Goal: Information Seeking & Learning: Learn about a topic

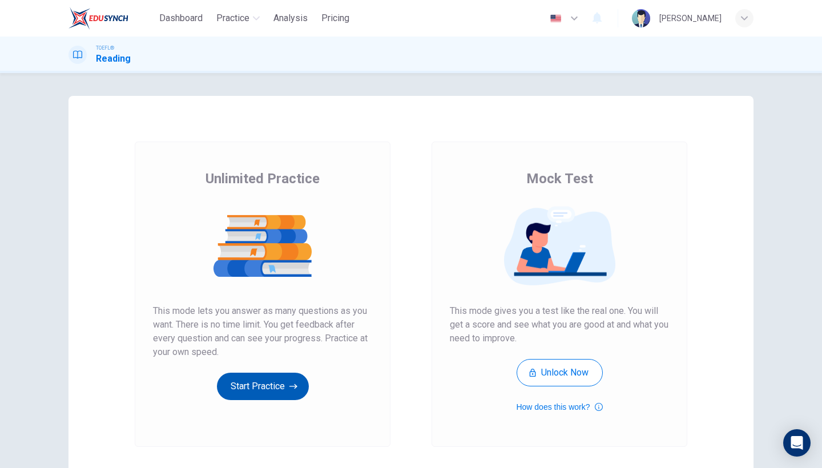
click at [239, 381] on button "Start Practice" at bounding box center [263, 386] width 92 height 27
click at [255, 383] on button "Start Practice" at bounding box center [263, 386] width 92 height 27
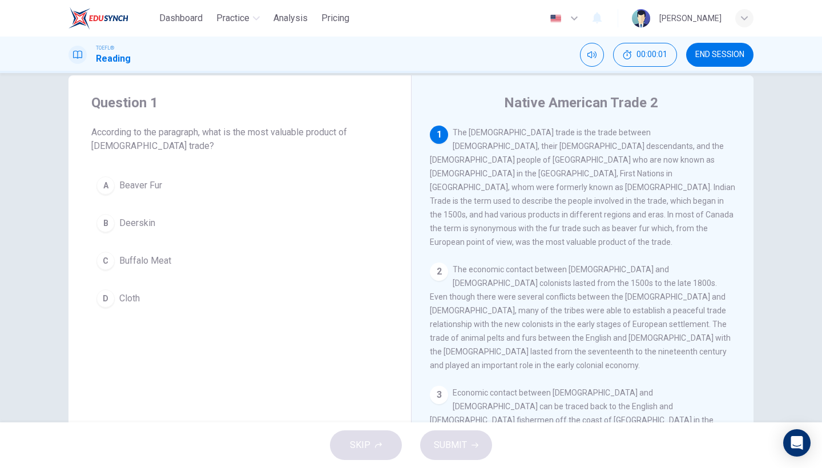
scroll to position [18, 0]
click at [138, 200] on button "A Beaver Fur" at bounding box center [239, 188] width 297 height 29
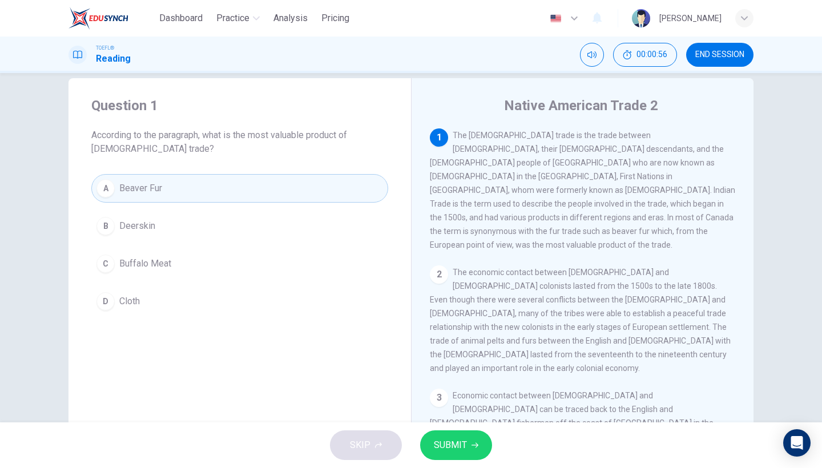
click at [458, 445] on span "SUBMIT" at bounding box center [450, 445] width 33 height 16
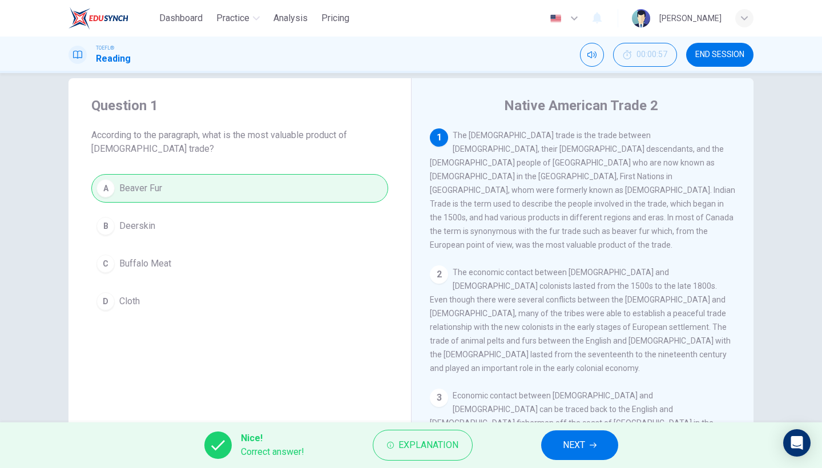
click at [564, 443] on span "NEXT" at bounding box center [574, 445] width 22 height 16
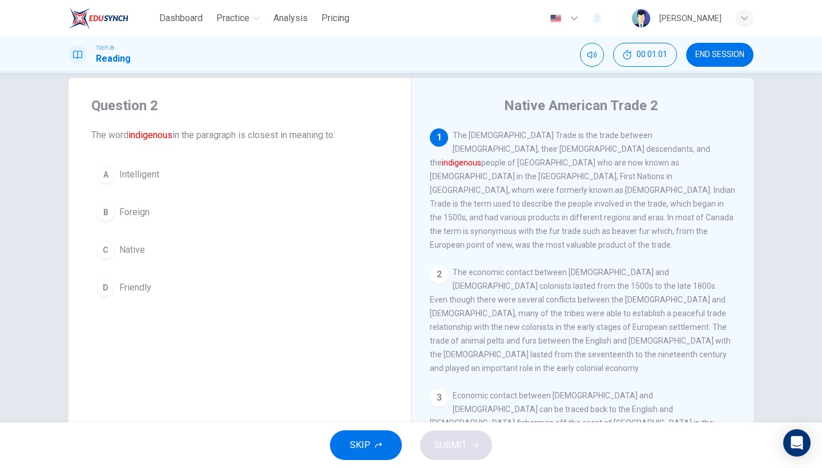
click at [151, 260] on button "C Native" at bounding box center [239, 250] width 297 height 29
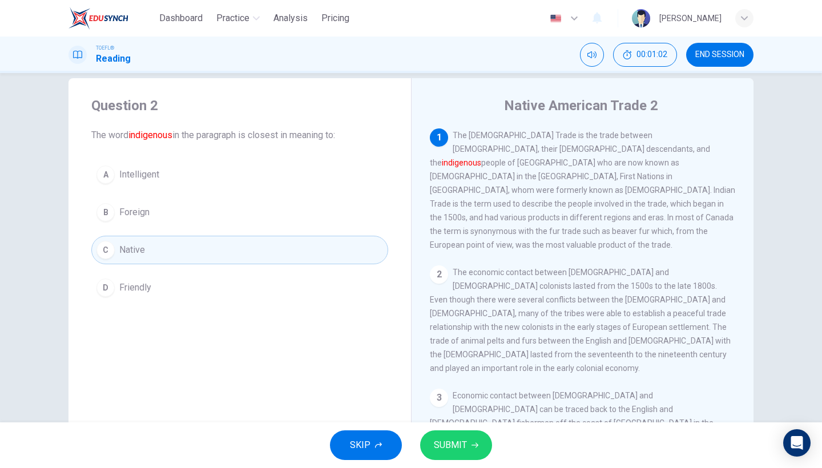
click at [439, 445] on span "SUBMIT" at bounding box center [450, 445] width 33 height 16
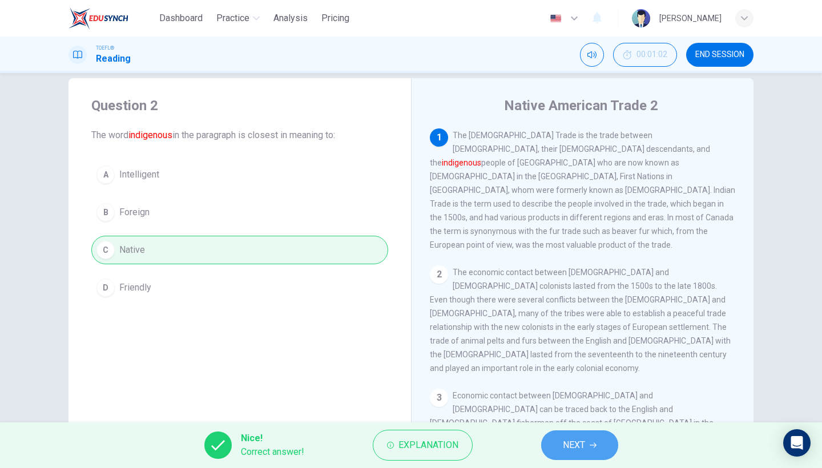
click at [596, 438] on button "NEXT" at bounding box center [579, 445] width 77 height 30
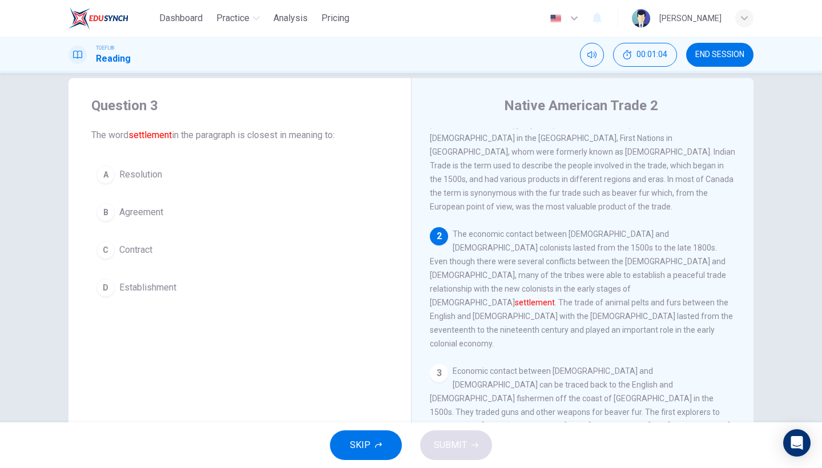
scroll to position [41, 0]
click at [159, 217] on span "Agreement" at bounding box center [141, 212] width 44 height 14
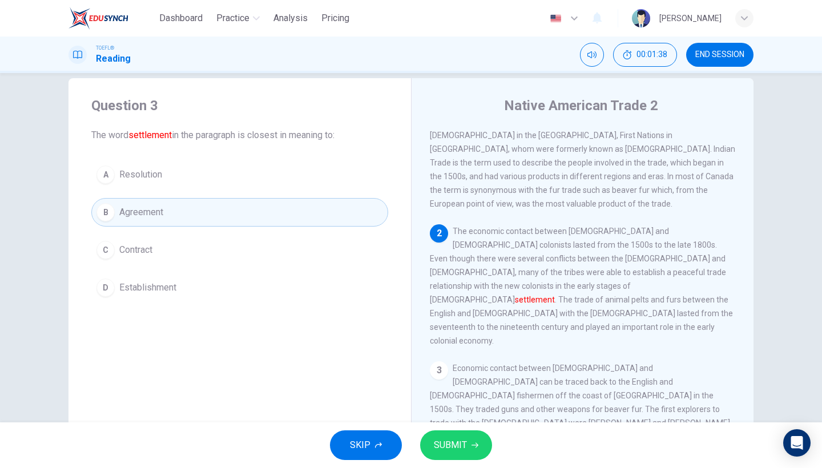
click at [469, 438] on button "SUBMIT" at bounding box center [456, 445] width 72 height 30
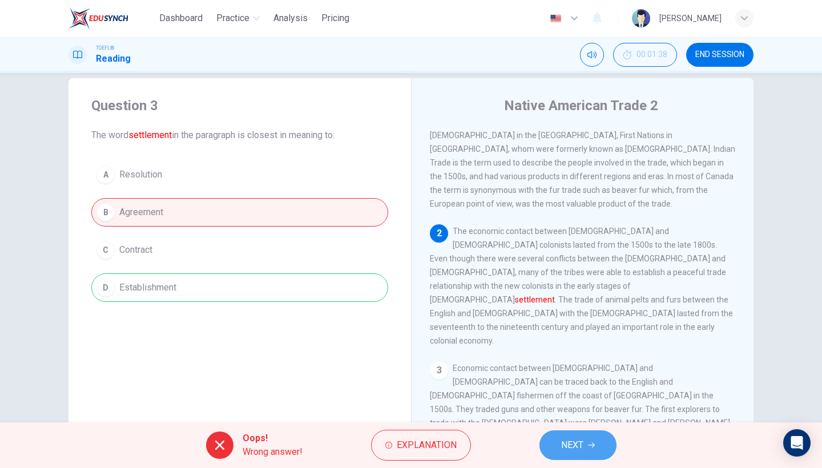
click at [561, 444] on span "NEXT" at bounding box center [572, 445] width 22 height 16
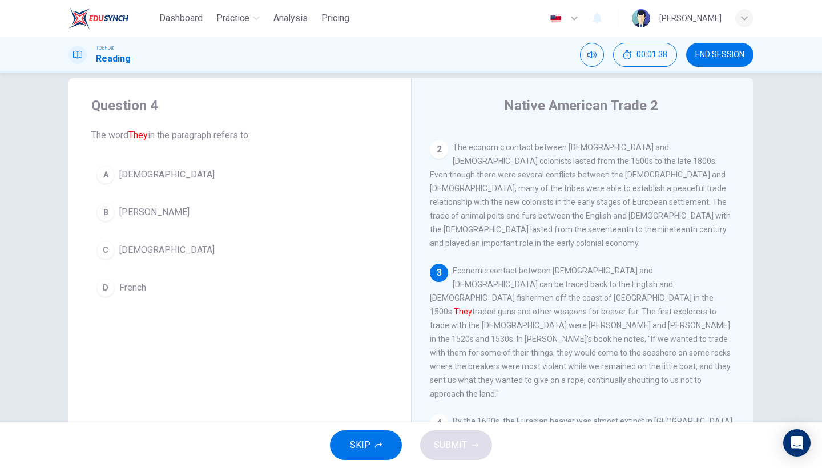
scroll to position [128, 0]
click at [136, 192] on div "A Native Americans B Beavers C Europeans D French" at bounding box center [239, 231] width 297 height 142
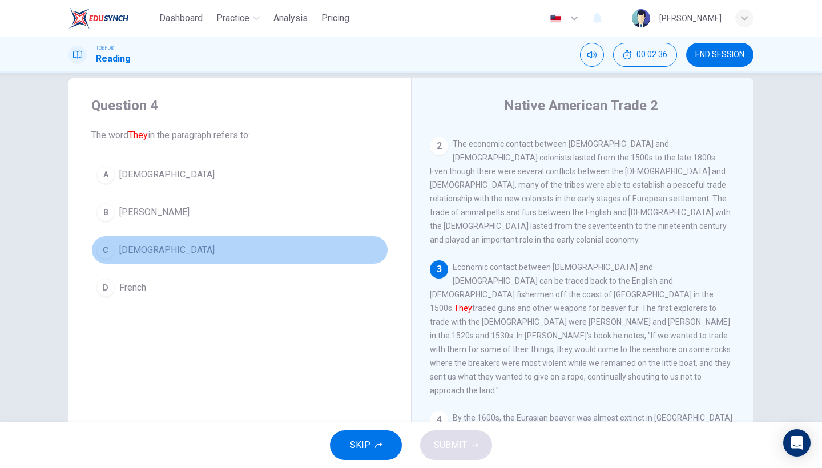
click at [136, 236] on button "C Europeans" at bounding box center [239, 250] width 297 height 29
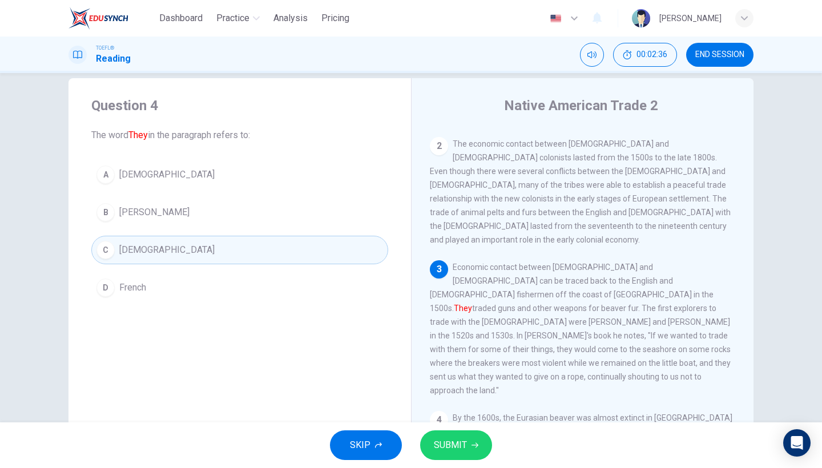
click at [139, 165] on button "A Native Americans" at bounding box center [239, 174] width 297 height 29
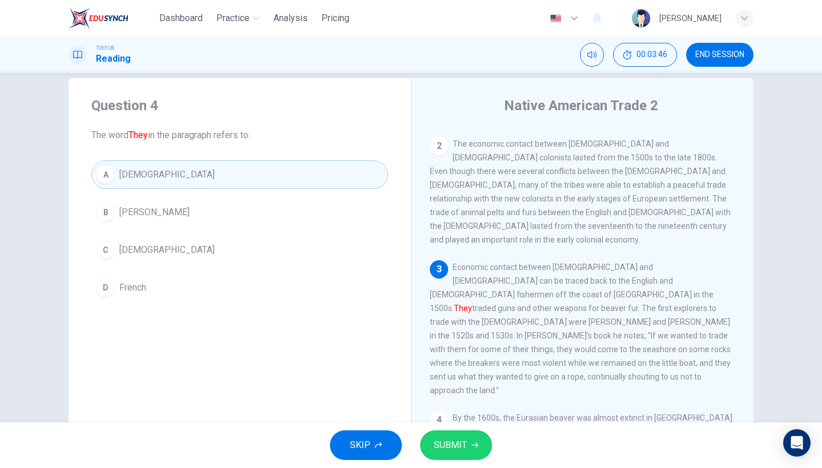
click at [220, 252] on button "C Europeans" at bounding box center [239, 250] width 297 height 29
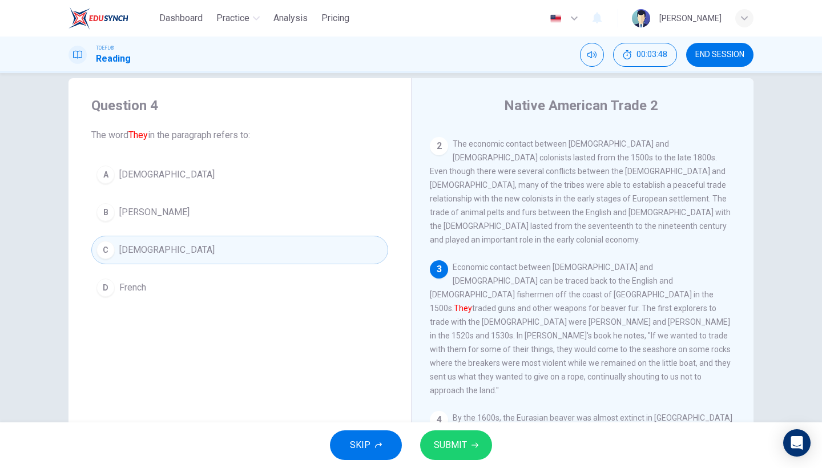
click at [261, 172] on button "A Native Americans" at bounding box center [239, 174] width 297 height 29
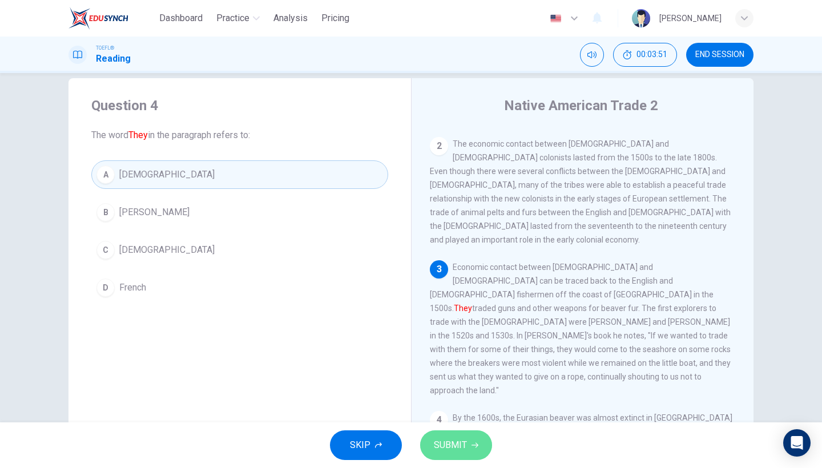
click at [469, 447] on button "SUBMIT" at bounding box center [456, 445] width 72 height 30
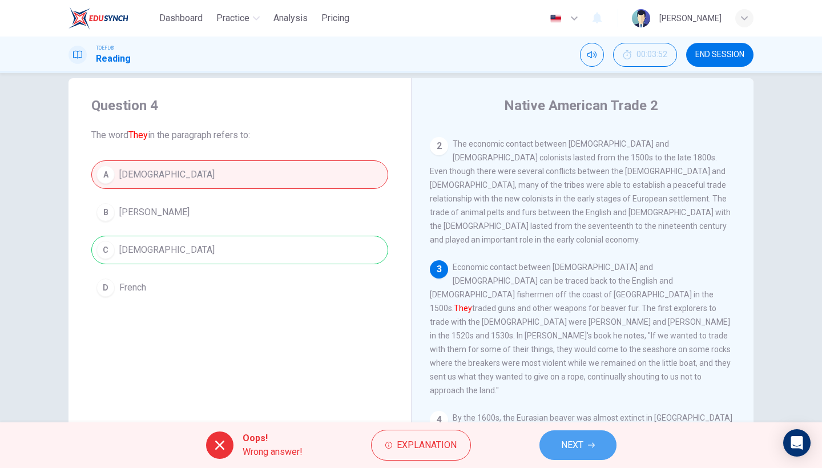
click at [592, 441] on button "NEXT" at bounding box center [577, 445] width 77 height 30
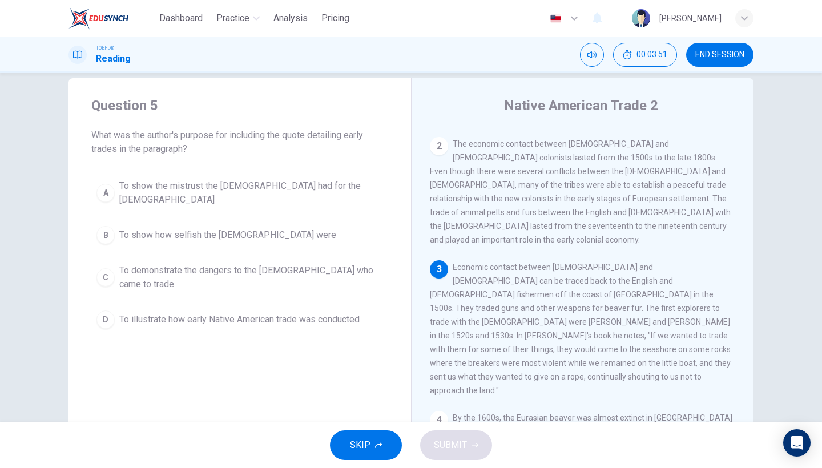
scroll to position [233, 0]
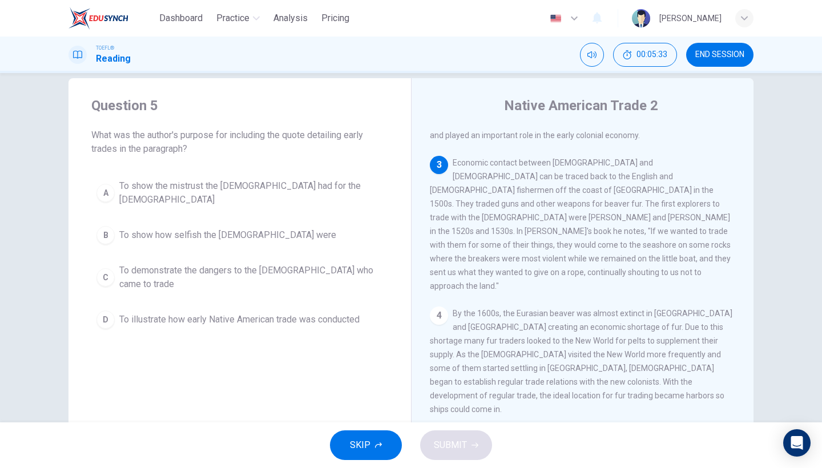
click at [380, 316] on button "D To illustrate how early Native American trade was conducted" at bounding box center [239, 319] width 297 height 29
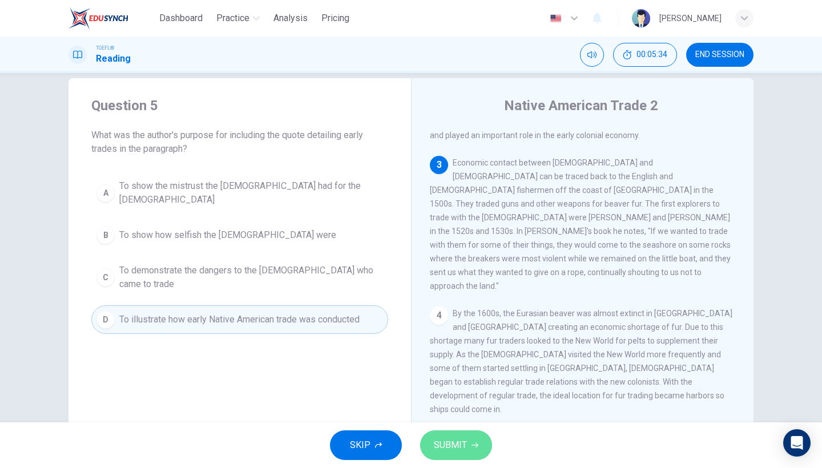
click at [474, 451] on button "SUBMIT" at bounding box center [456, 445] width 72 height 30
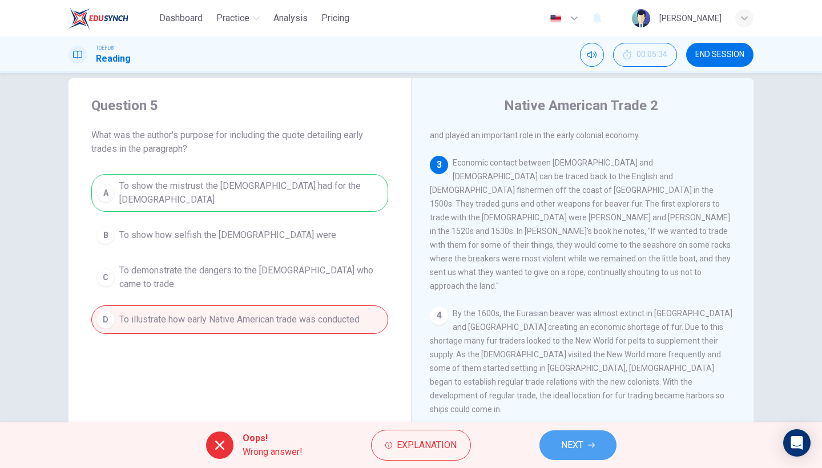
click at [589, 437] on button "NEXT" at bounding box center [577, 445] width 77 height 30
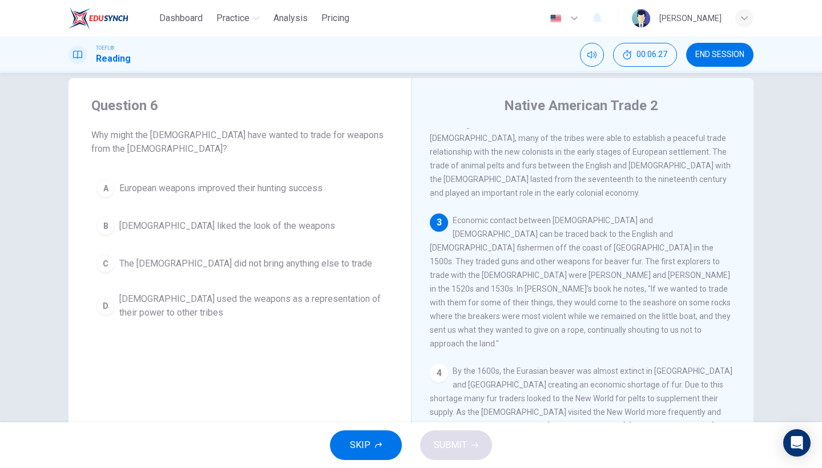
scroll to position [171, 0]
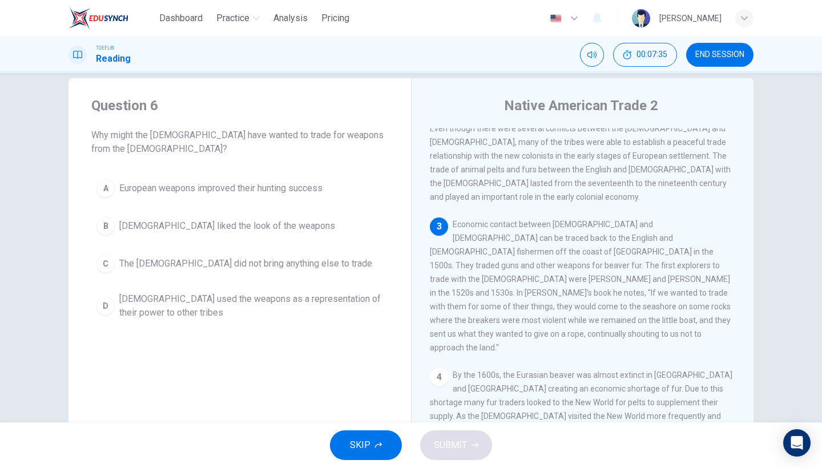
click at [314, 260] on span "The Europeans did not bring anything else to trade" at bounding box center [245, 264] width 253 height 14
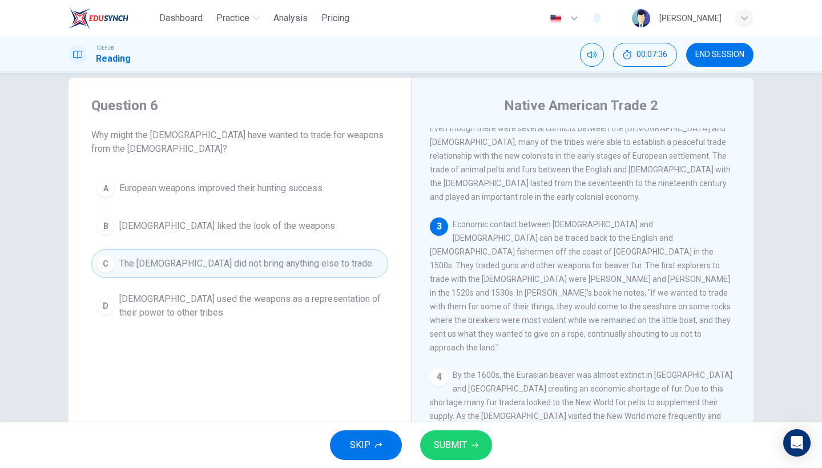
click at [285, 260] on span "The Europeans did not bring anything else to trade" at bounding box center [245, 264] width 253 height 14
click at [450, 453] on span "SUBMIT" at bounding box center [450, 445] width 33 height 16
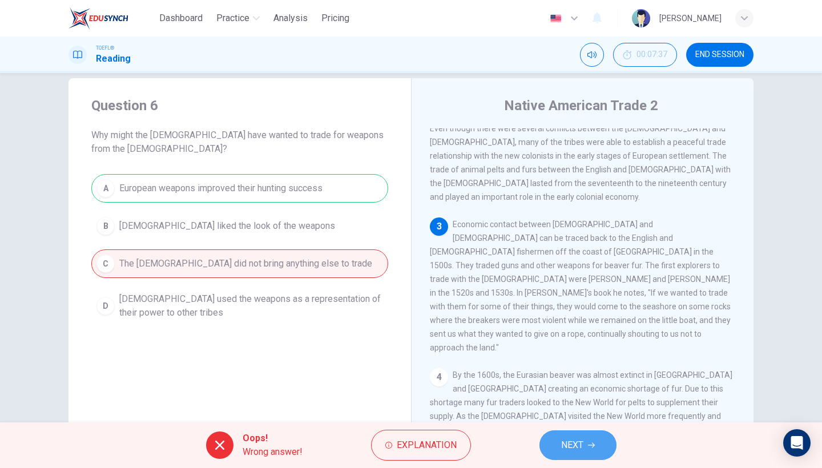
click at [558, 444] on button "NEXT" at bounding box center [577, 445] width 77 height 30
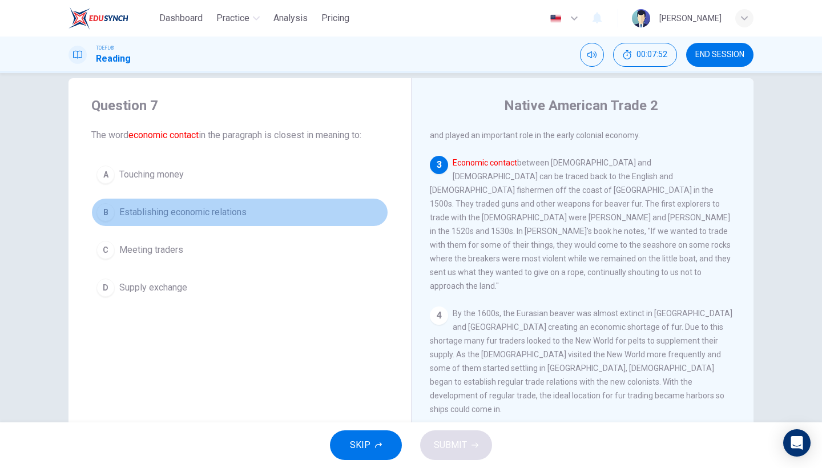
click at [218, 221] on button "B Establishing economic relations" at bounding box center [239, 212] width 297 height 29
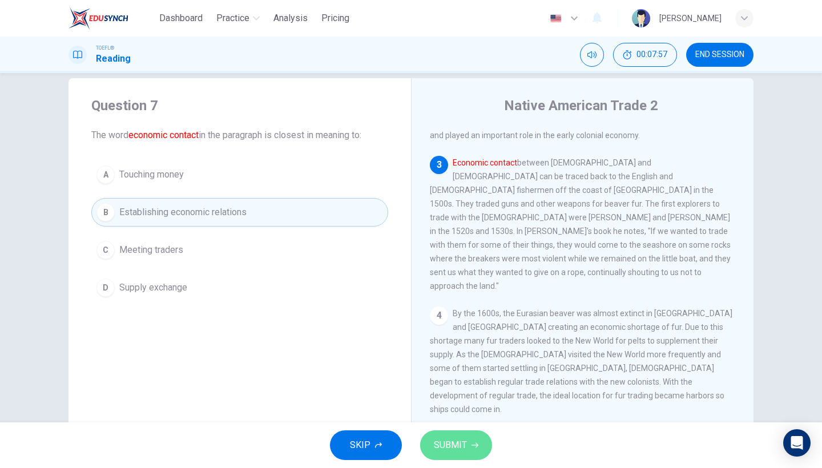
click at [443, 437] on span "SUBMIT" at bounding box center [450, 445] width 33 height 16
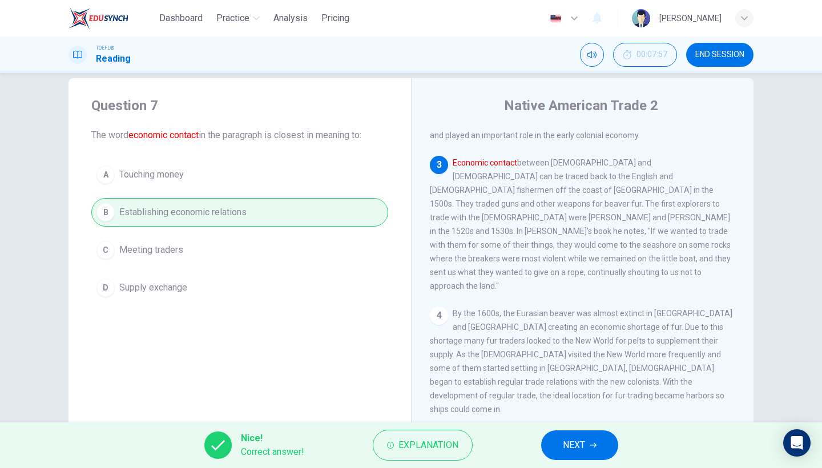
click at [591, 448] on icon "button" at bounding box center [593, 445] width 7 height 7
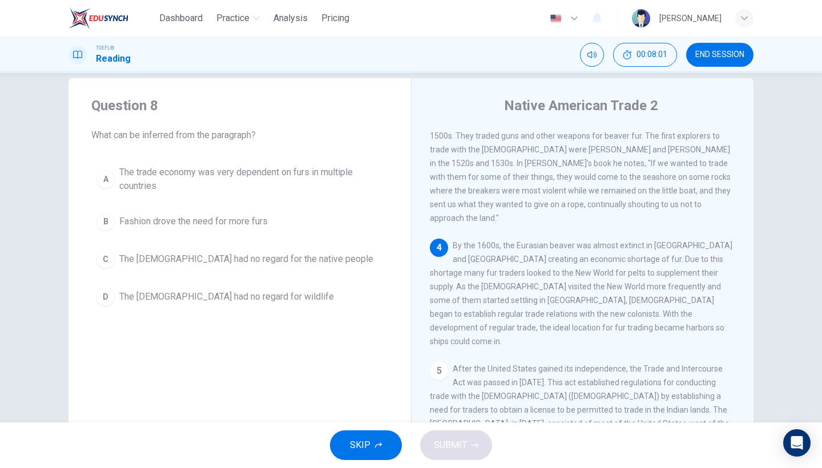
scroll to position [301, 0]
click at [329, 166] on span "The trade economy was very dependent on furs in multiple countries" at bounding box center [251, 179] width 264 height 27
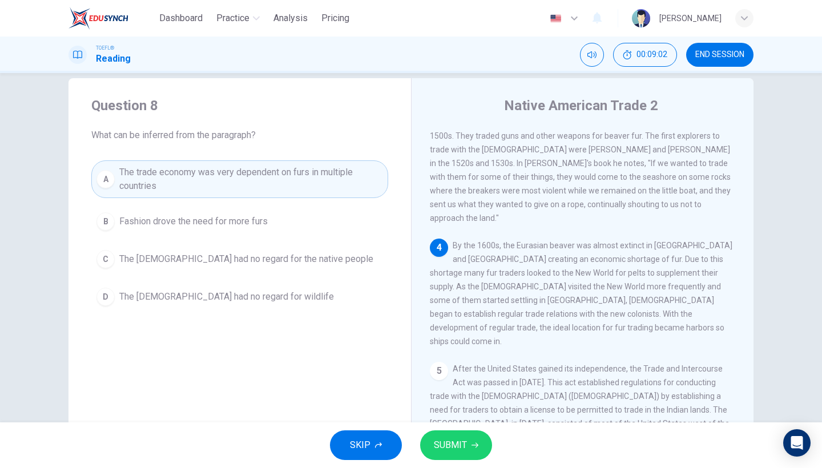
click at [474, 454] on button "SUBMIT" at bounding box center [456, 445] width 72 height 30
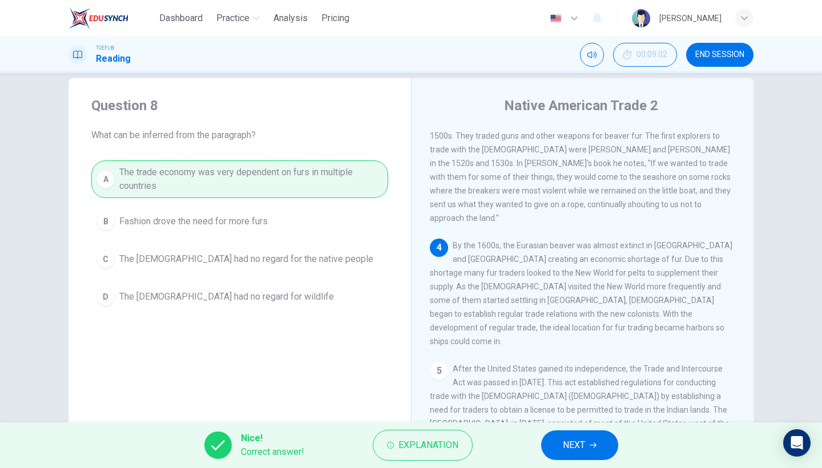
click at [555, 441] on button "NEXT" at bounding box center [579, 445] width 77 height 30
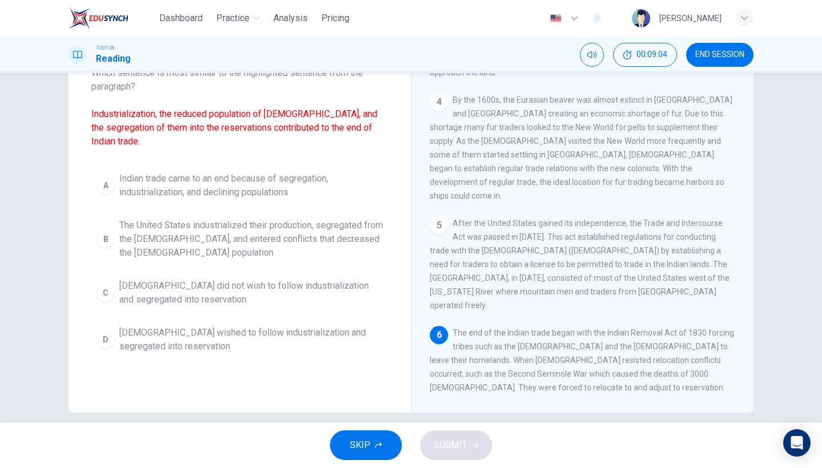
scroll to position [82, 0]
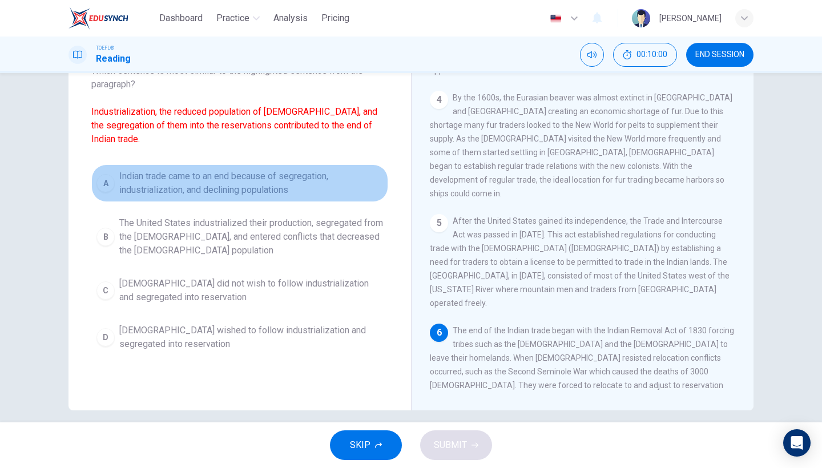
click at [297, 171] on span "Indian trade came to an end because of segregation, industrialization, and decl…" at bounding box center [251, 183] width 264 height 27
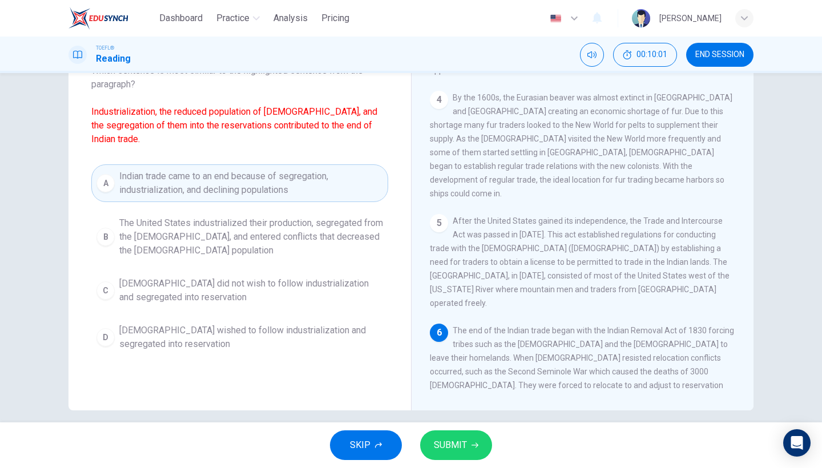
click at [463, 438] on span "SUBMIT" at bounding box center [450, 445] width 33 height 16
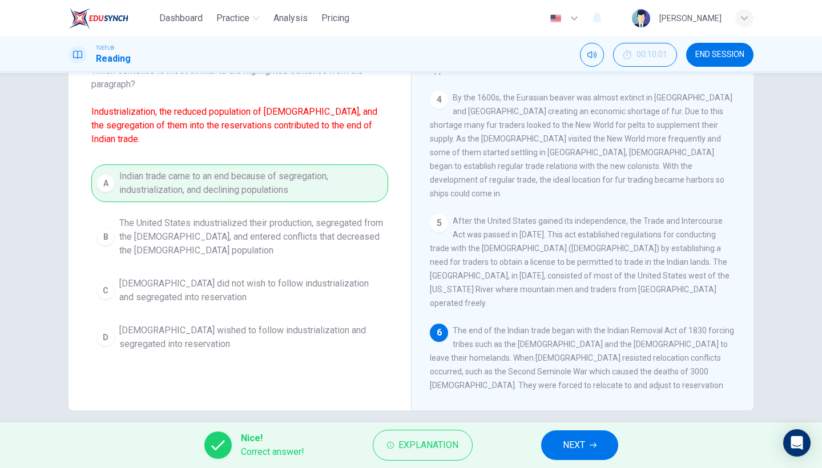
click at [552, 445] on button "NEXT" at bounding box center [579, 445] width 77 height 30
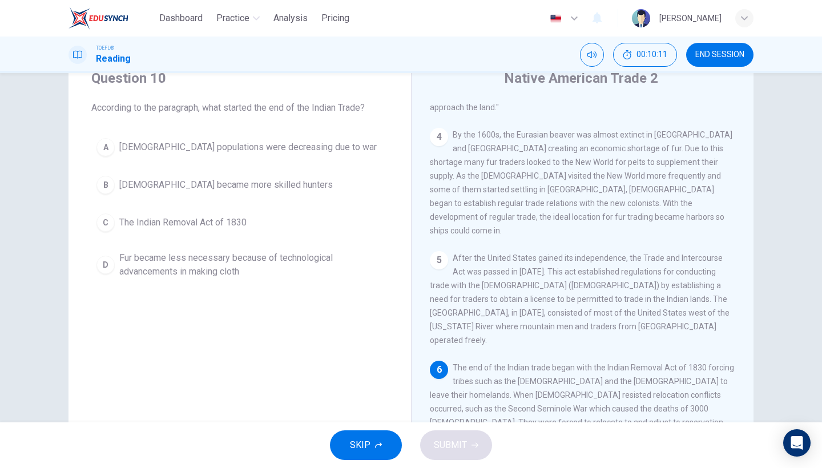
scroll to position [42, 0]
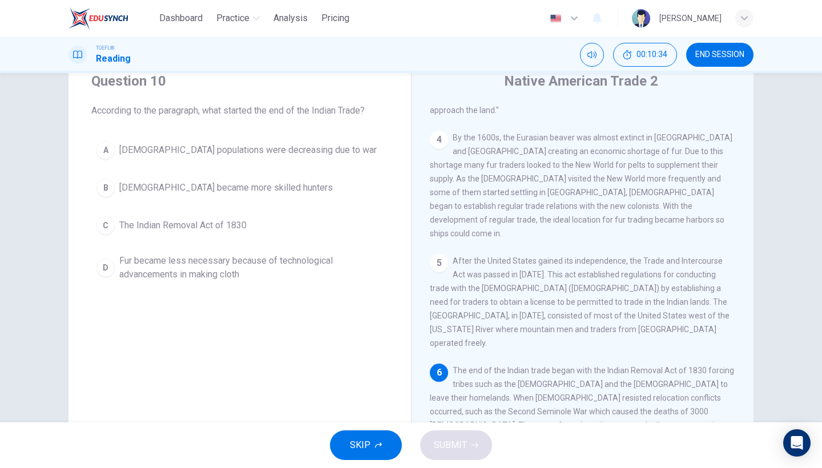
drag, startPoint x: 481, startPoint y: 289, endPoint x: 527, endPoint y: 292, distance: 46.3
click at [527, 366] on span "The end of the Indian trade began with the Indian Removal Act of 1830 forcing t…" at bounding box center [582, 439] width 305 height 146
click at [261, 225] on button "C The Indian Removal Act of 1830" at bounding box center [239, 225] width 297 height 29
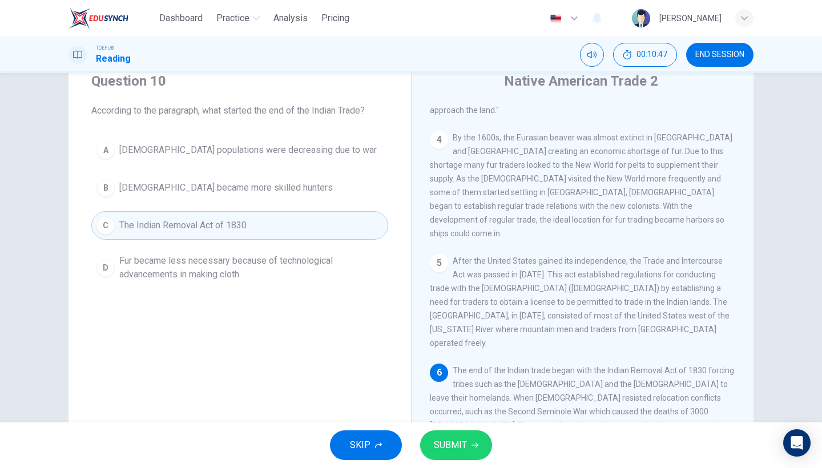
click at [447, 454] on button "SUBMIT" at bounding box center [456, 445] width 72 height 30
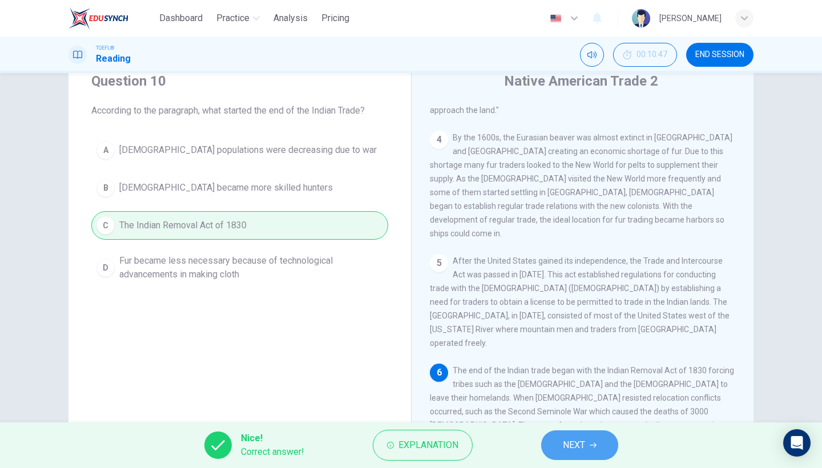
click at [582, 447] on span "NEXT" at bounding box center [574, 445] width 22 height 16
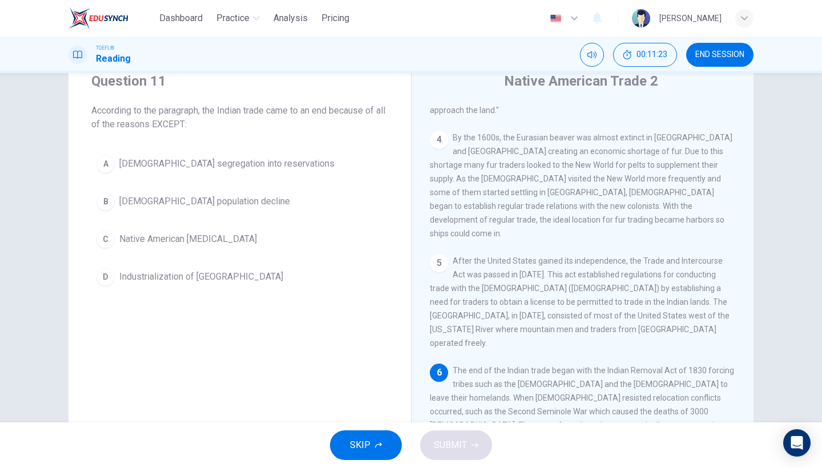
click at [197, 249] on button "C Native American hostility" at bounding box center [239, 239] width 297 height 29
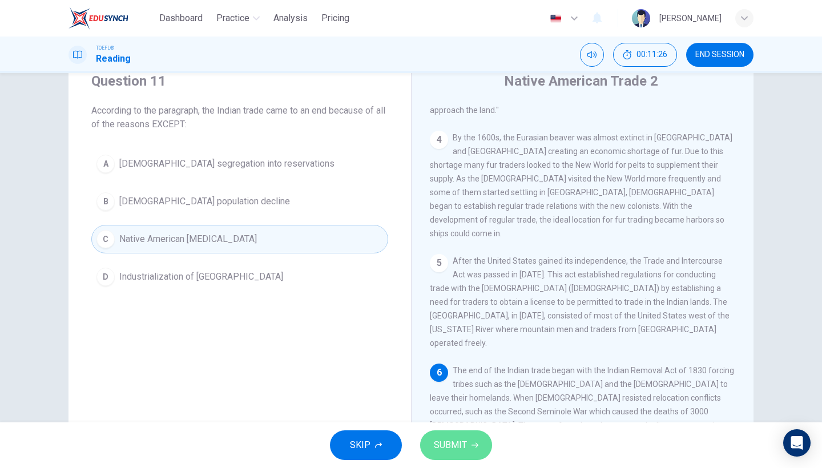
click at [456, 442] on span "SUBMIT" at bounding box center [450, 445] width 33 height 16
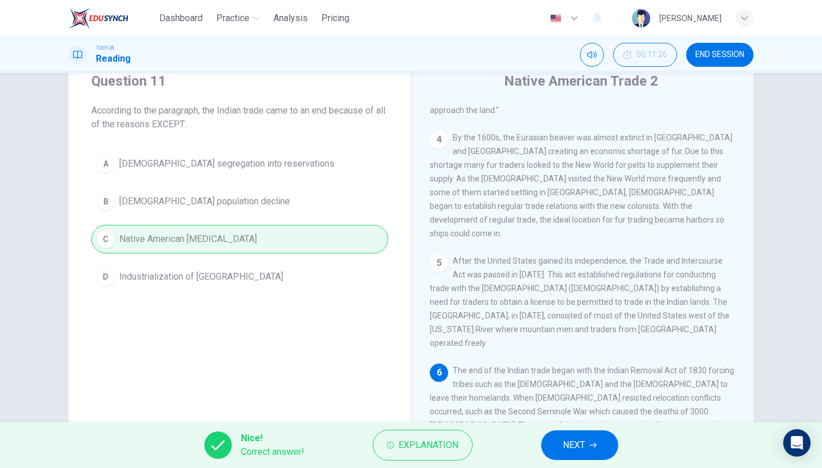
click at [600, 446] on button "NEXT" at bounding box center [579, 445] width 77 height 30
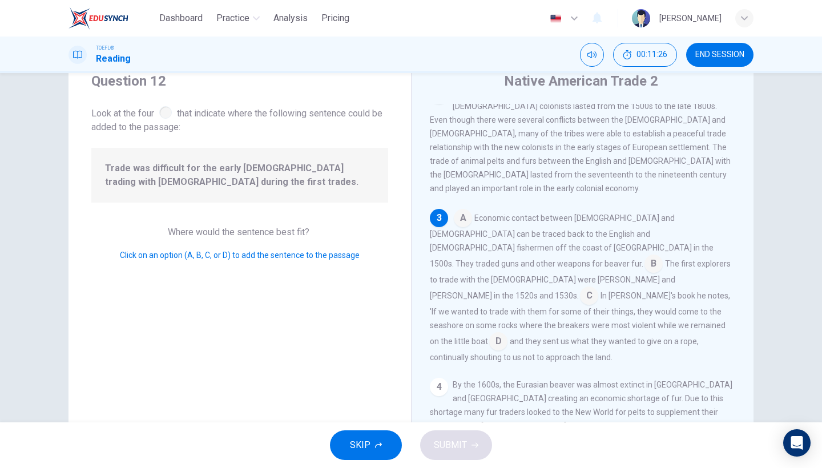
scroll to position [160, 0]
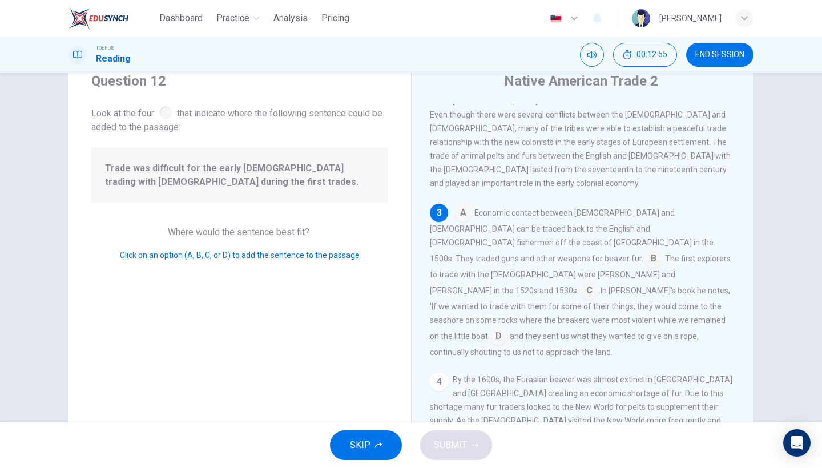
click at [465, 205] on input at bounding box center [463, 214] width 18 height 18
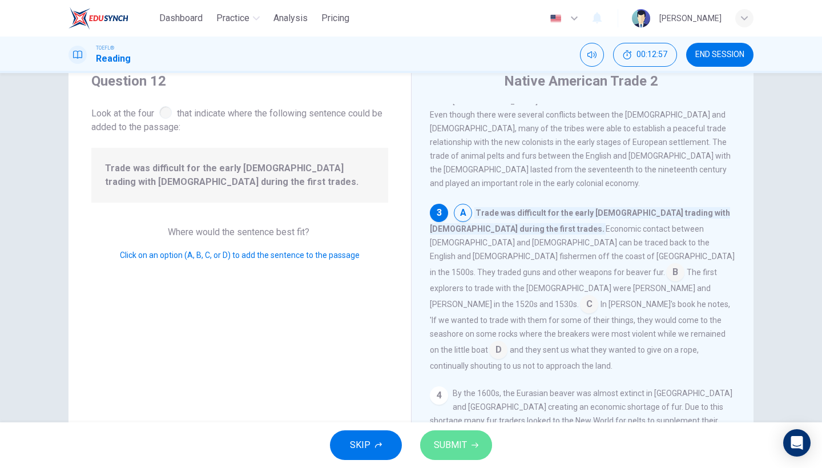
click at [447, 439] on span "SUBMIT" at bounding box center [450, 445] width 33 height 16
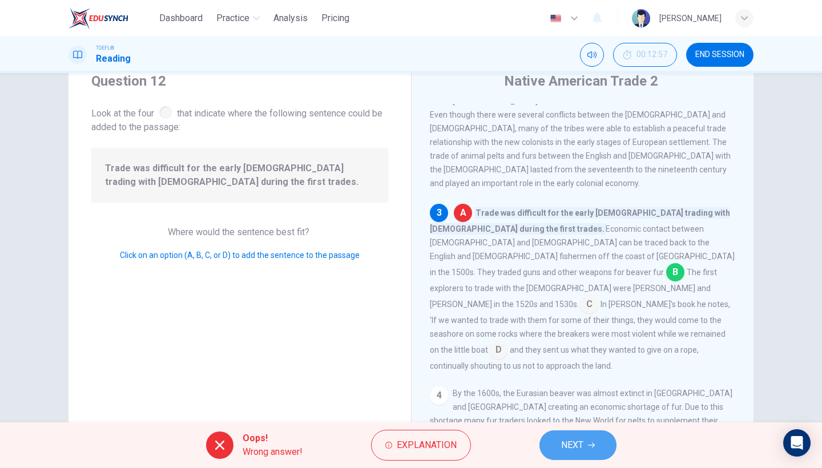
click at [591, 453] on button "NEXT" at bounding box center [577, 445] width 77 height 30
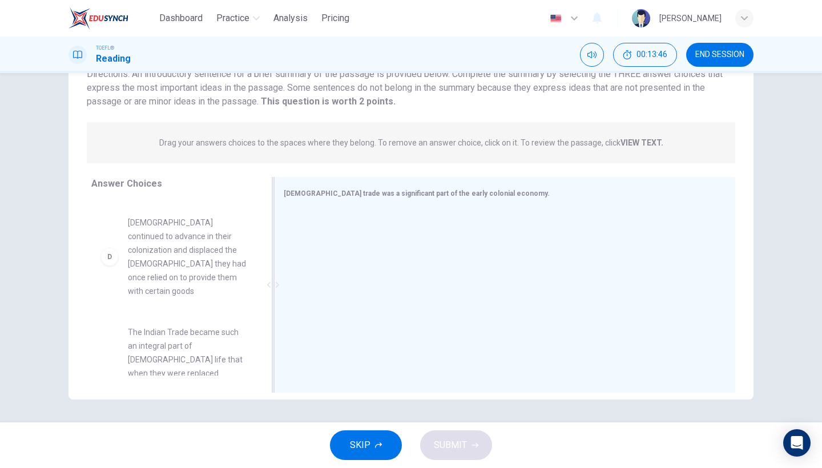
scroll to position [283, 0]
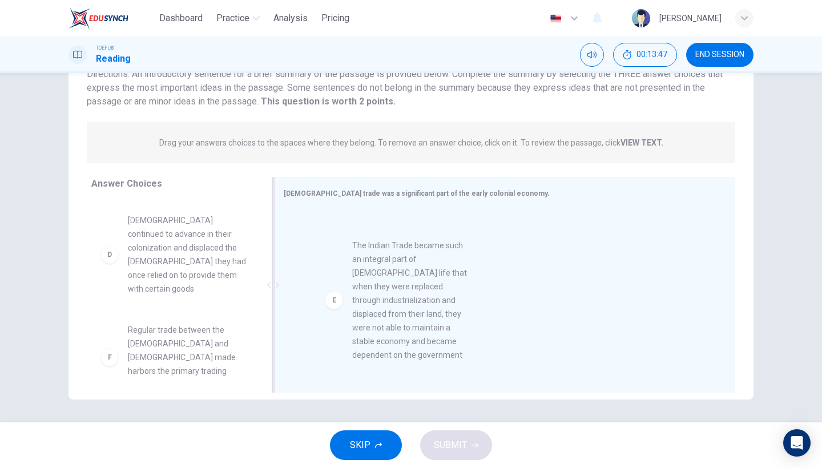
drag, startPoint x: 150, startPoint y: 331, endPoint x: 378, endPoint y: 286, distance: 233.3
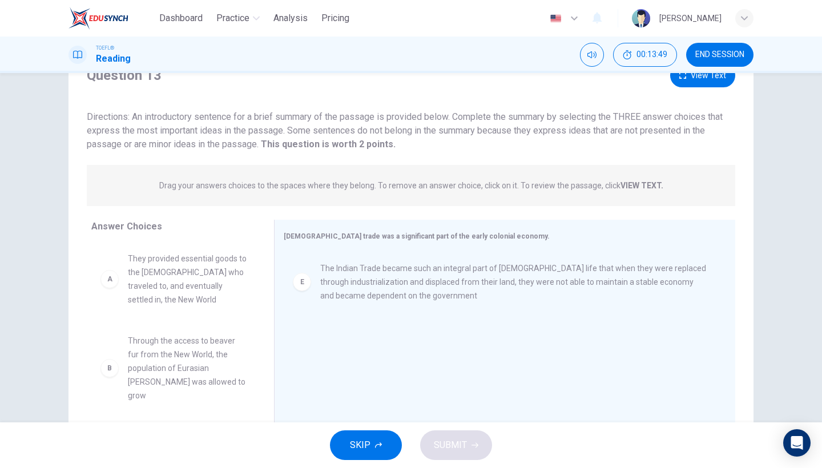
scroll to position [49, 0]
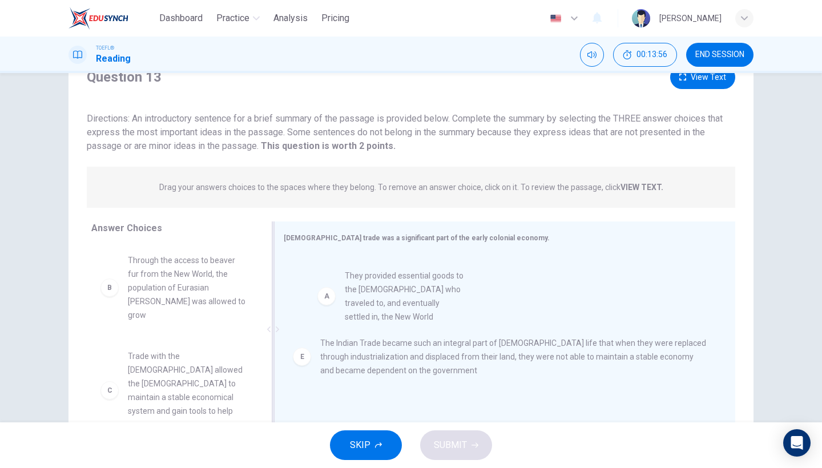
drag, startPoint x: 227, startPoint y: 292, endPoint x: 447, endPoint y: 308, distance: 220.9
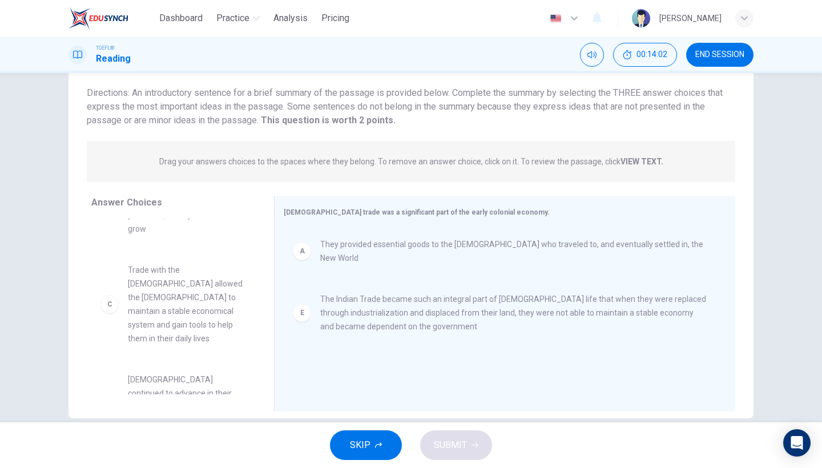
scroll to position [65, 0]
drag, startPoint x: 200, startPoint y: 273, endPoint x: 198, endPoint y: 284, distance: 11.0
click at [447, 280] on div "Answer Choices B Through the access to beaver fur from the New World, the popul…" at bounding box center [410, 306] width 685 height 221
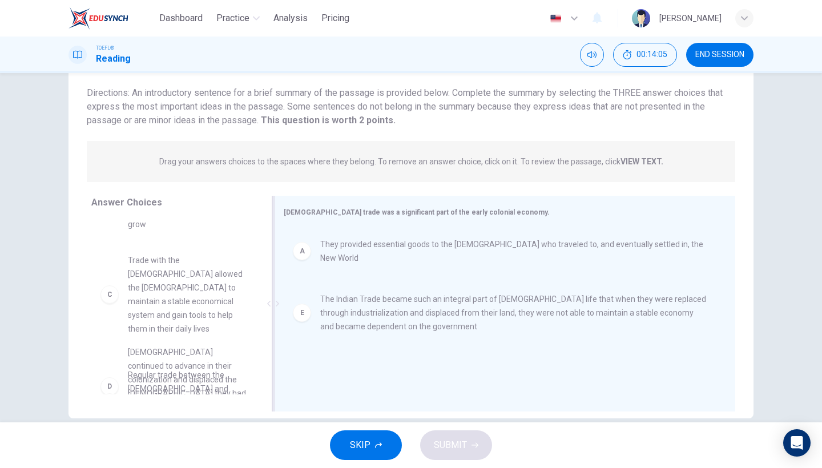
drag, startPoint x: 198, startPoint y: 284, endPoint x: 350, endPoint y: 284, distance: 152.4
click at [350, 284] on div "Answer Choices B Through the access to beaver fur from the New World, the popul…" at bounding box center [410, 306] width 685 height 221
drag, startPoint x: 199, startPoint y: 281, endPoint x: 326, endPoint y: 281, distance: 127.9
click at [326, 281] on div "Answer Choices B Through the access to beaver fur from the New World, the popul…" at bounding box center [410, 306] width 685 height 221
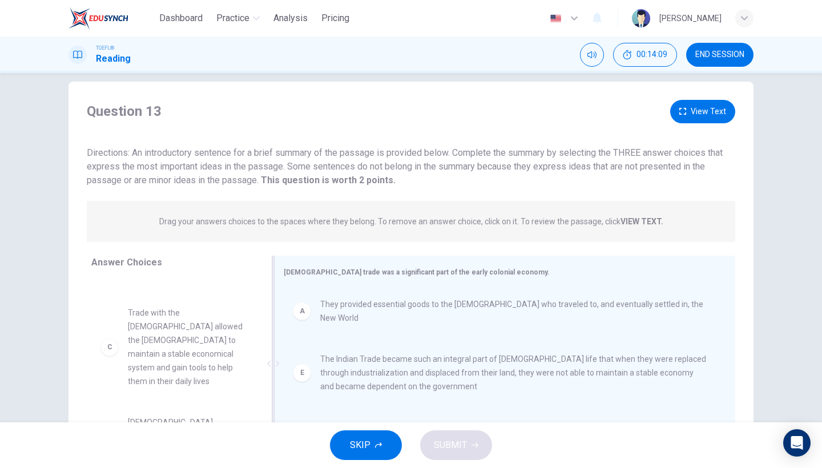
scroll to position [77, 0]
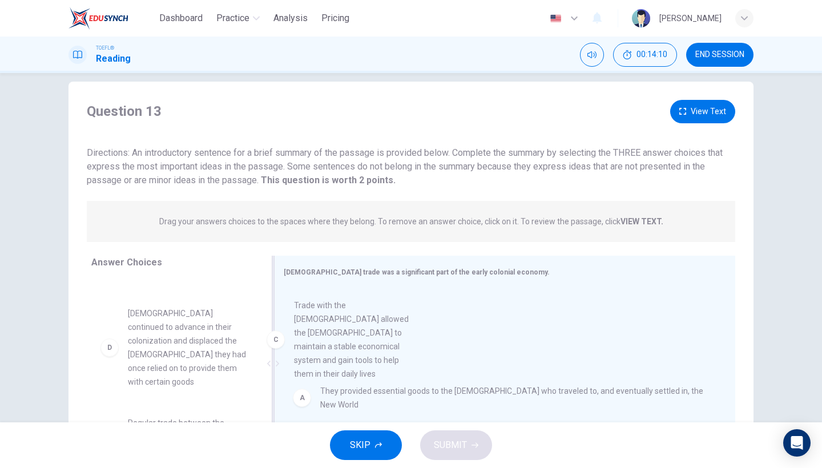
drag, startPoint x: 139, startPoint y: 317, endPoint x: 312, endPoint y: 324, distance: 173.6
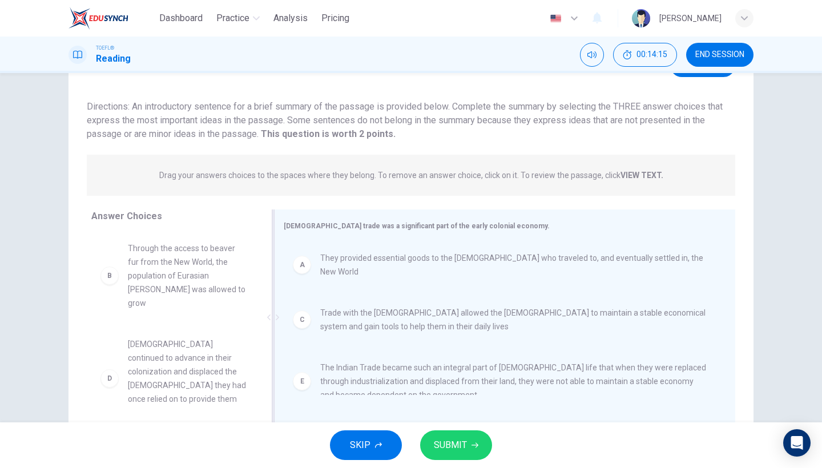
scroll to position [55, 0]
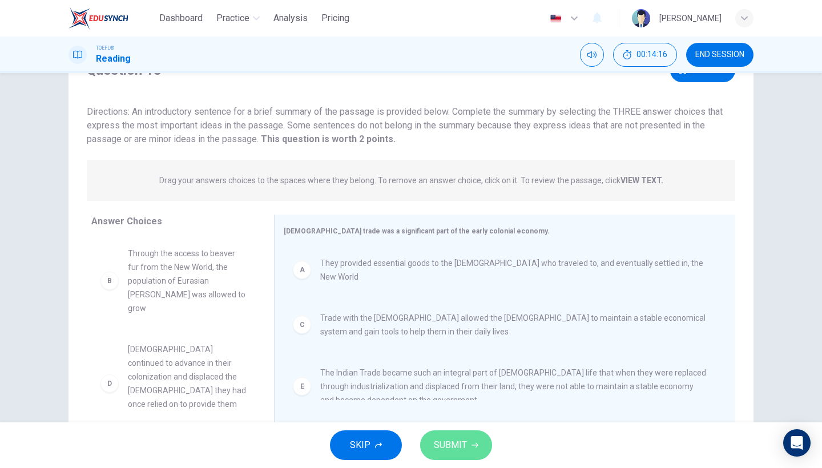
click at [433, 434] on button "SUBMIT" at bounding box center [456, 445] width 72 height 30
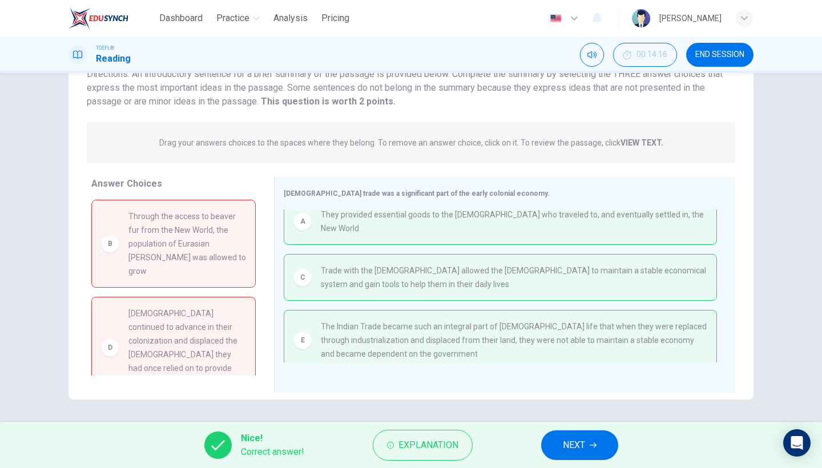
scroll to position [10, 0]
click at [570, 438] on span "NEXT" at bounding box center [574, 445] width 22 height 16
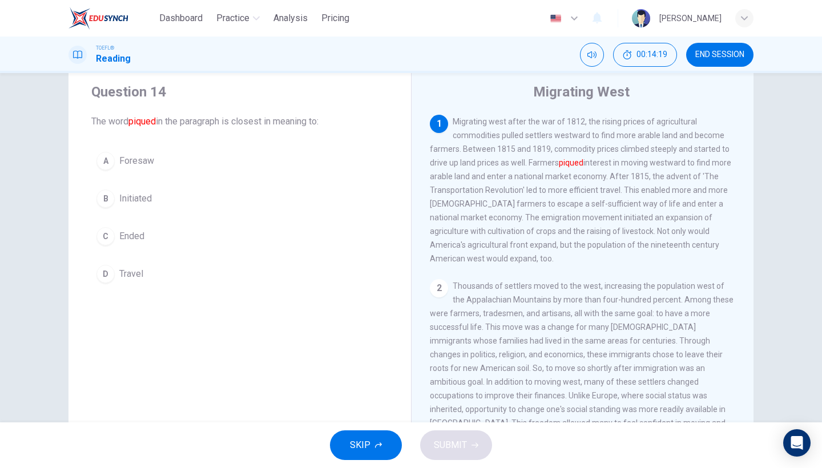
scroll to position [30, 0]
click at [132, 166] on span "Foresaw" at bounding box center [136, 162] width 35 height 14
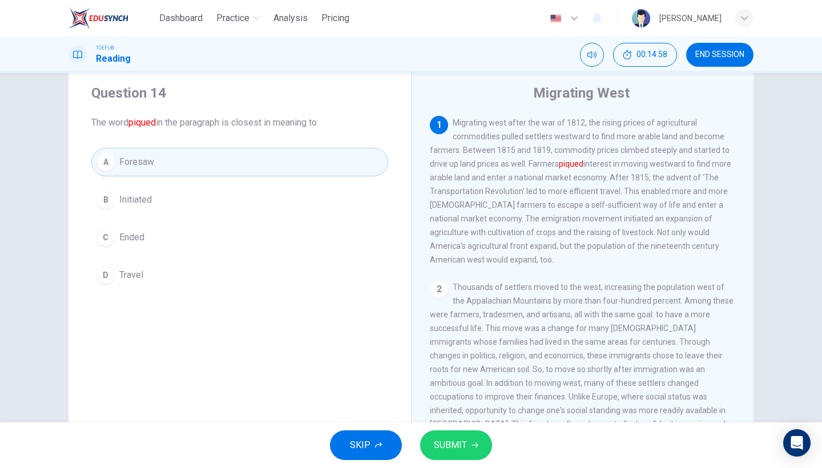
click at [460, 437] on button "SUBMIT" at bounding box center [456, 445] width 72 height 30
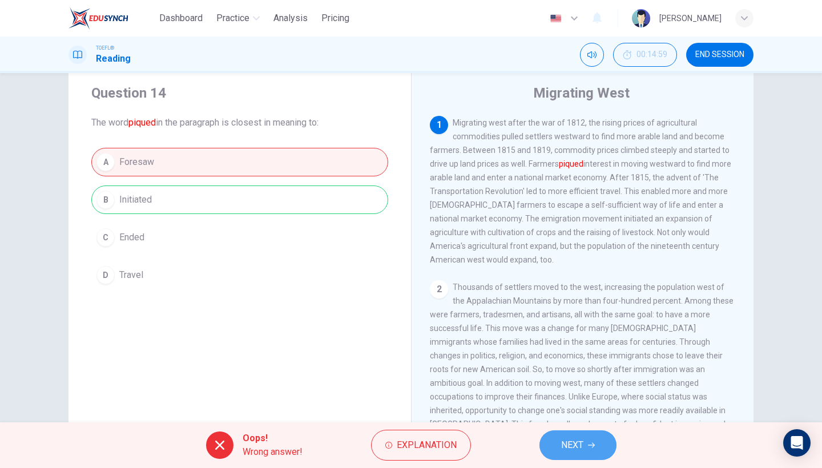
click at [607, 446] on button "NEXT" at bounding box center [577, 445] width 77 height 30
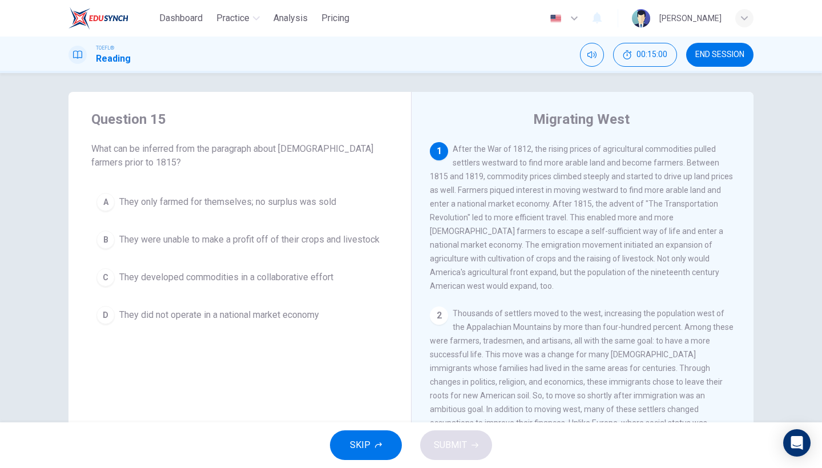
scroll to position [2, 0]
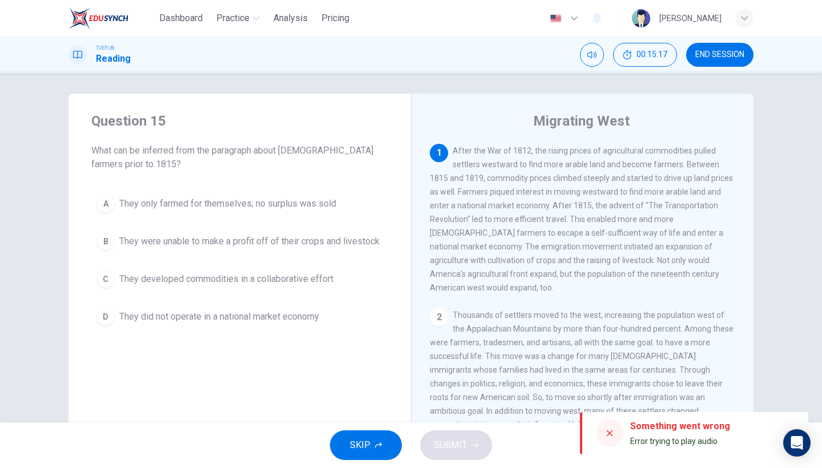
click at [604, 436] on div at bounding box center [609, 433] width 27 height 27
click at [608, 434] on icon at bounding box center [610, 433] width 6 height 6
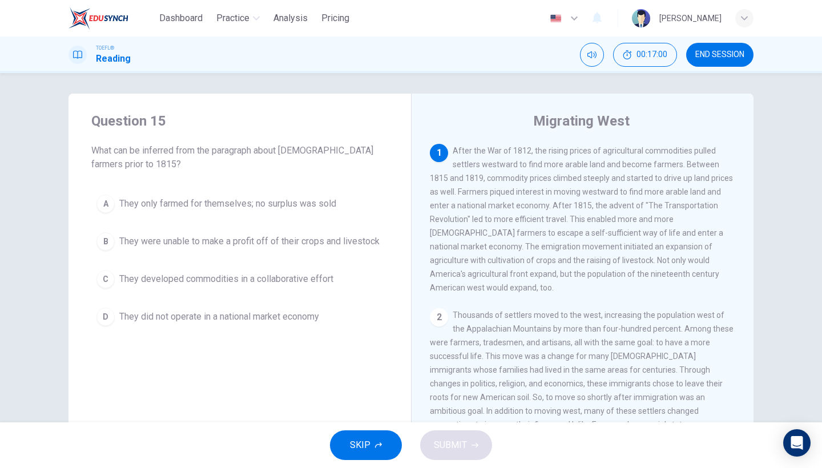
click at [348, 244] on span "They were unable to make a profit off of their crops and livestock" at bounding box center [249, 242] width 260 height 14
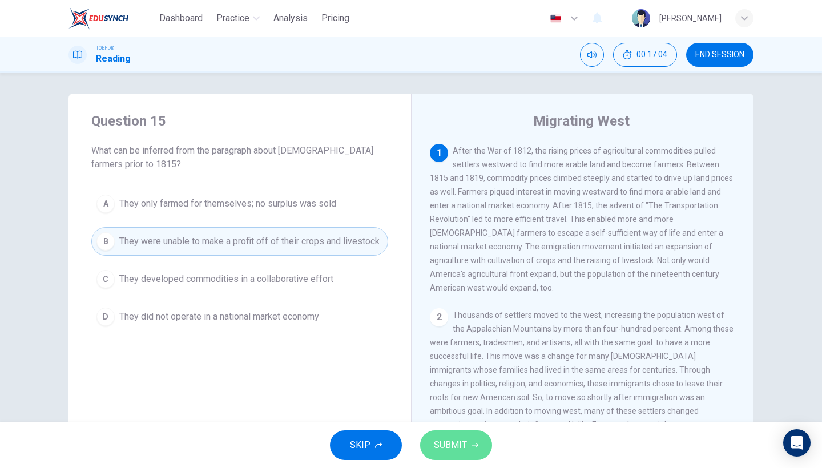
click at [479, 446] on button "SUBMIT" at bounding box center [456, 445] width 72 height 30
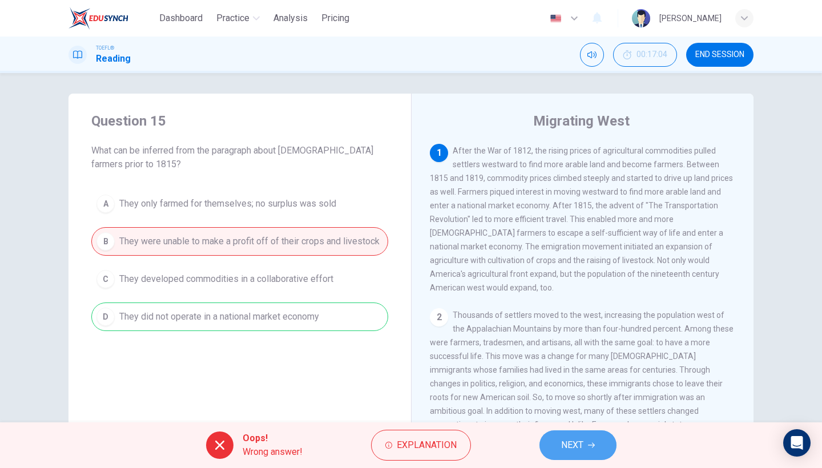
click at [594, 446] on icon "button" at bounding box center [591, 445] width 7 height 5
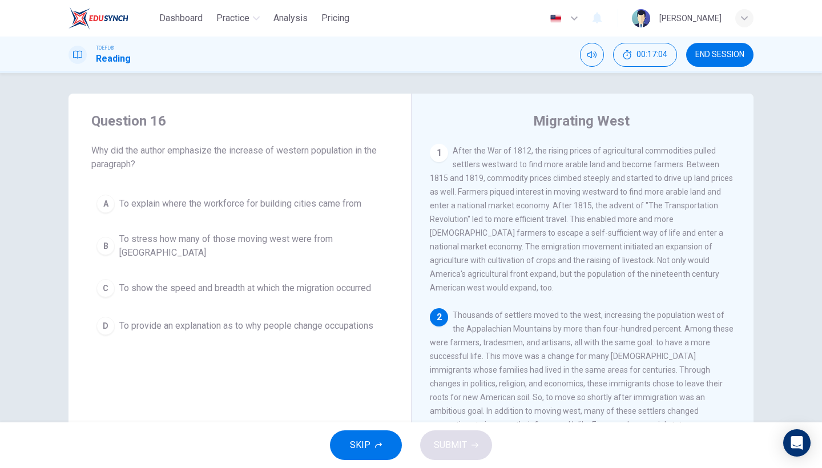
scroll to position [87, 0]
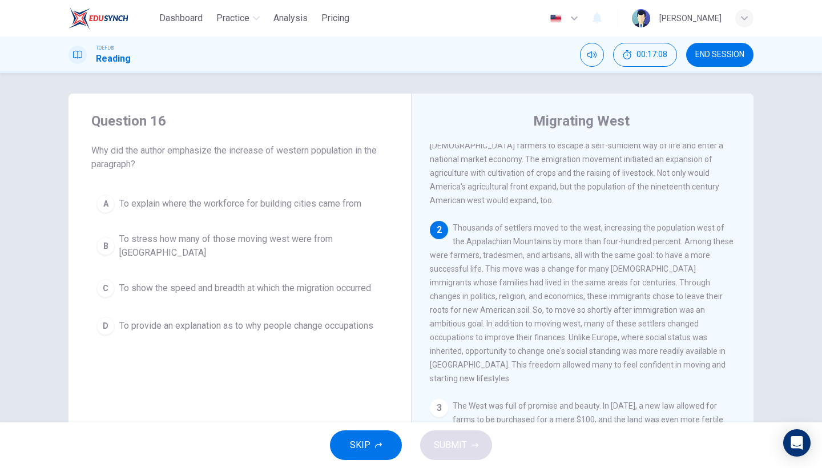
click at [713, 58] on span "END SESSION" at bounding box center [719, 54] width 49 height 9
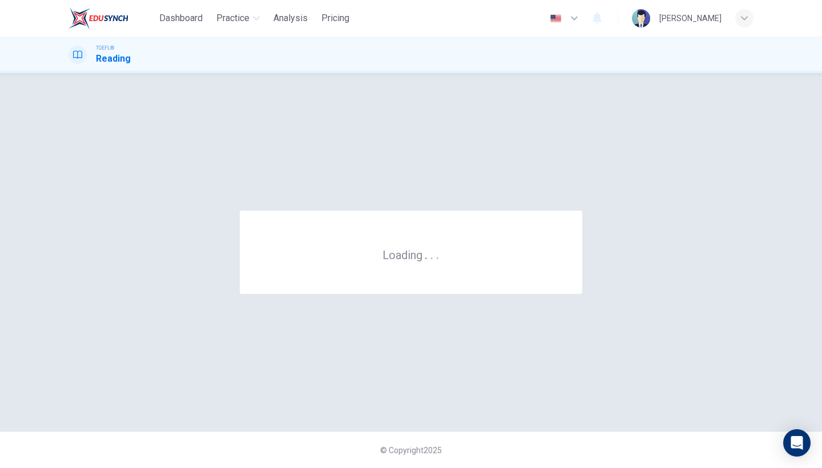
scroll to position [0, 0]
